Goal: Book appointment/travel/reservation

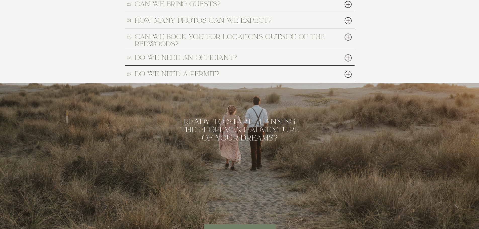
scroll to position [2565, 0]
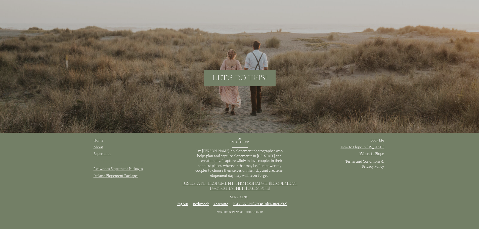
click at [127, 161] on link "[US_STATE] Elopement Packages" at bounding box center [119, 162] width 51 height 4
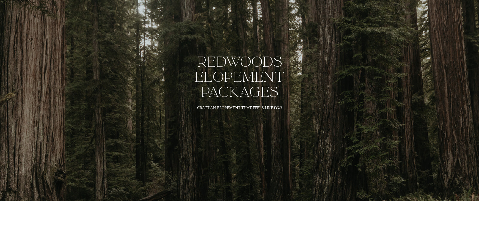
scroll to position [2565, 0]
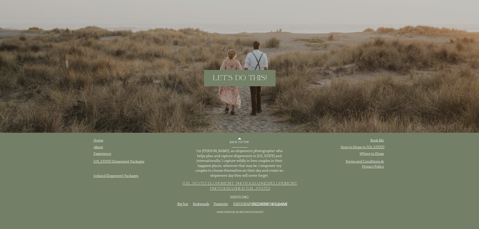
click at [113, 169] on link "Redwoods Elopement Packages" at bounding box center [118, 169] width 49 height 4
click at [136, 168] on link "Redwoods Elopement Packages" at bounding box center [118, 169] width 49 height 4
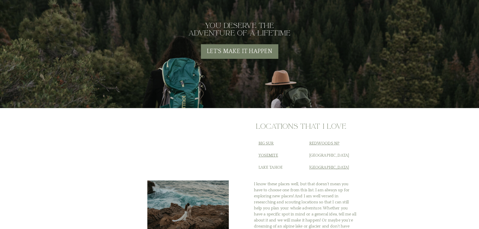
scroll to position [1961, 0]
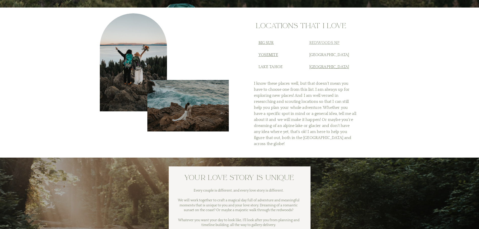
click at [328, 43] on link "Redwoods NP" at bounding box center [324, 42] width 30 height 5
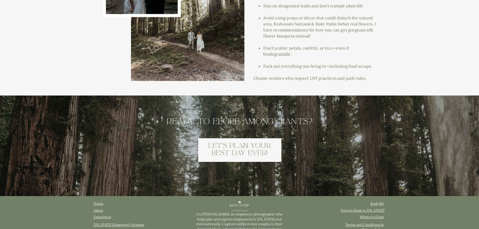
scroll to position [3156, 0]
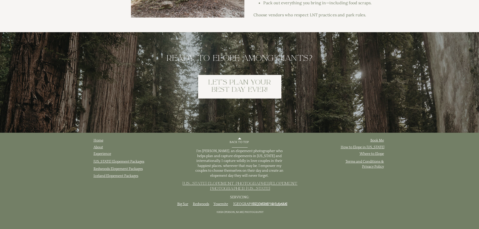
click at [249, 87] on h3 "let's plan your best day ever!" at bounding box center [239, 87] width 72 height 16
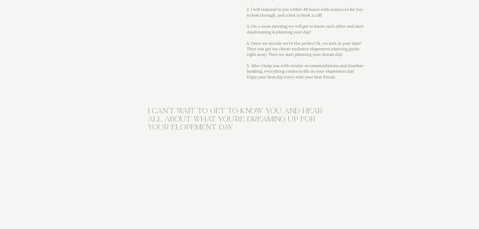
scroll to position [377, 0]
